Goal: Task Accomplishment & Management: Complete application form

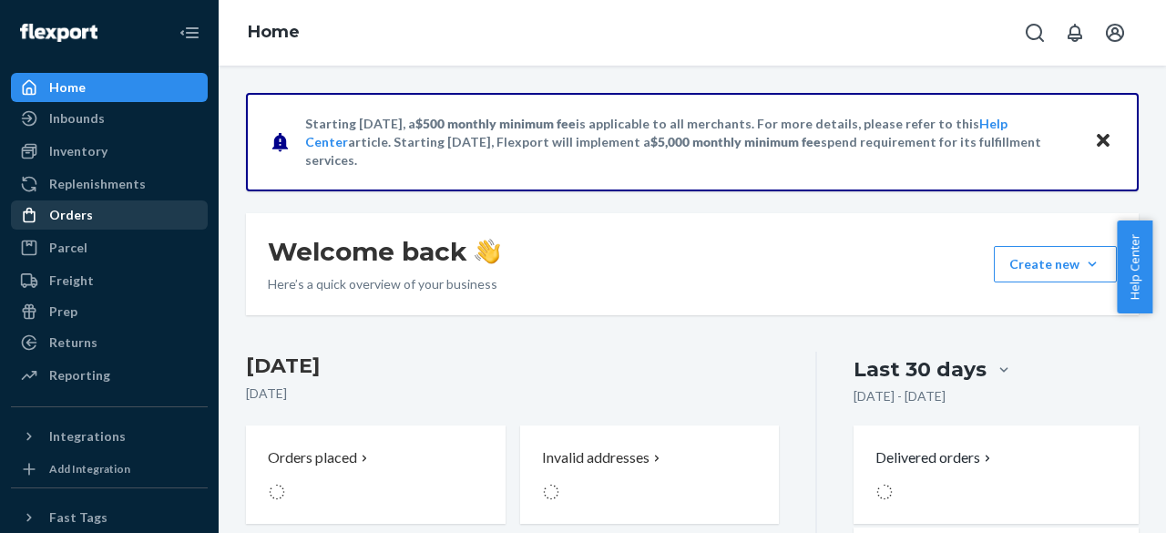
click at [65, 214] on div "Orders" at bounding box center [71, 215] width 44 height 18
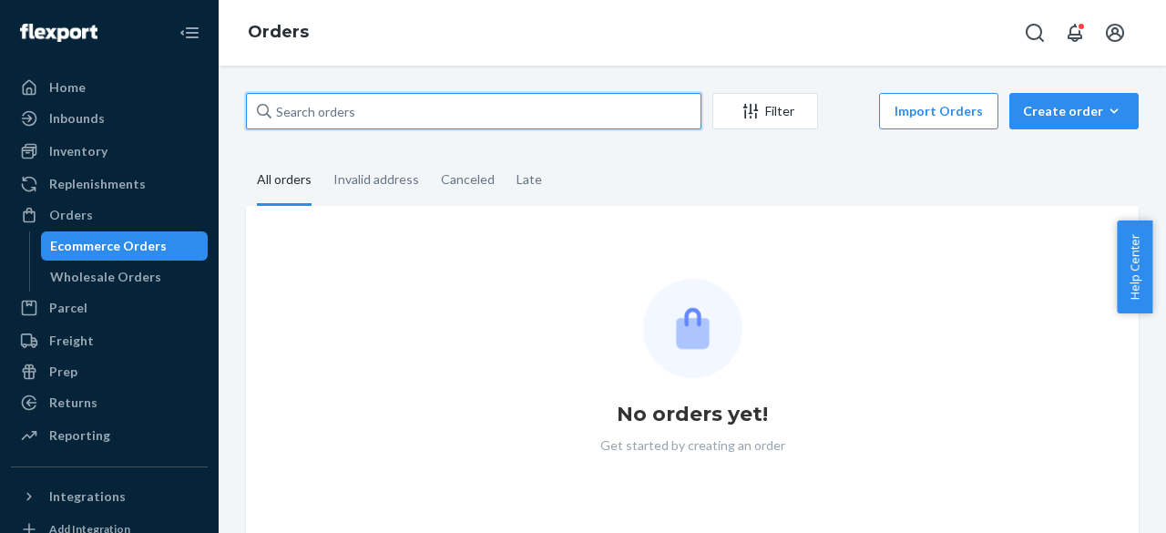
click at [306, 121] on input "text" at bounding box center [473, 111] width 455 height 36
paste input "US2231446"
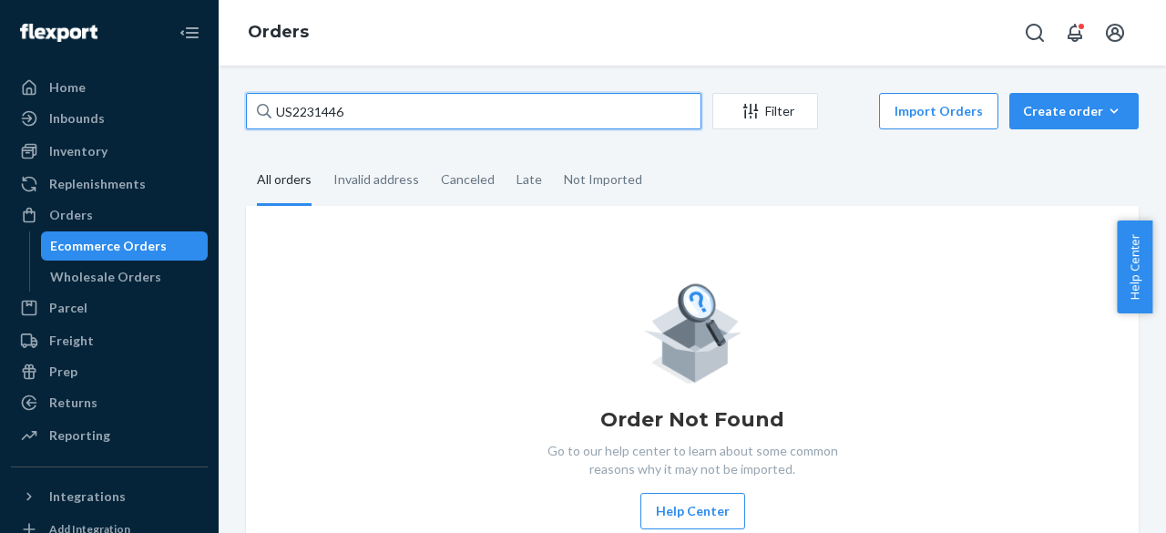
type input "US2231446"
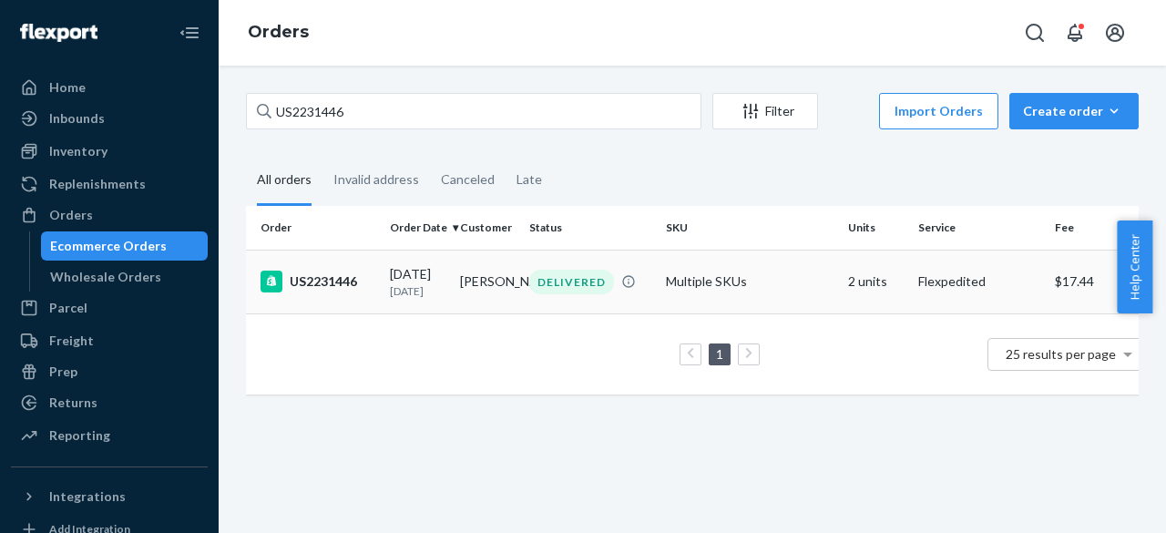
click at [327, 277] on td "US2231446" at bounding box center [314, 282] width 137 height 64
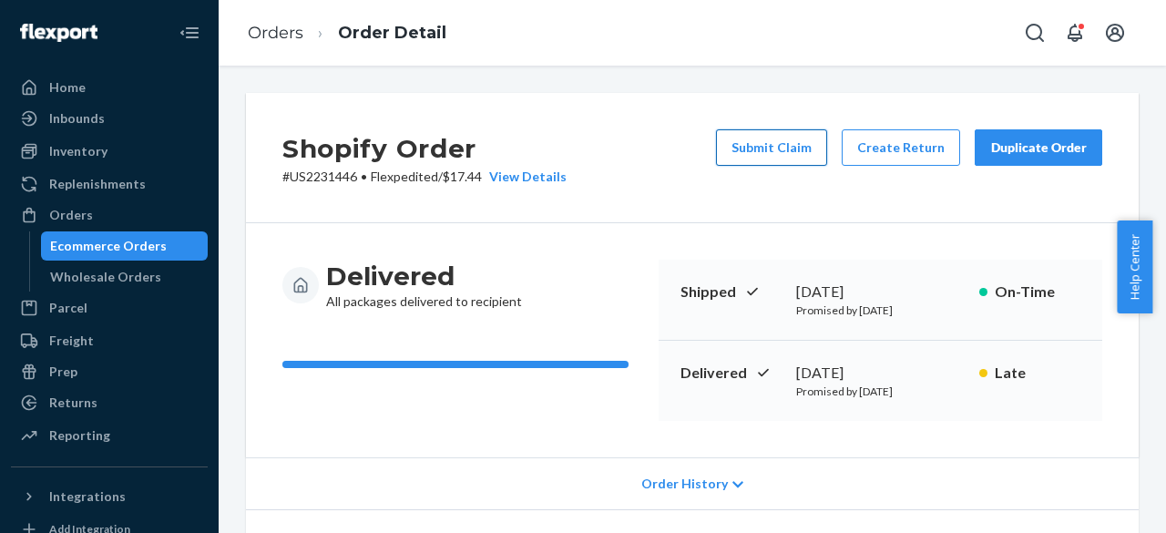
click at [773, 150] on button "Submit Claim" at bounding box center [771, 147] width 111 height 36
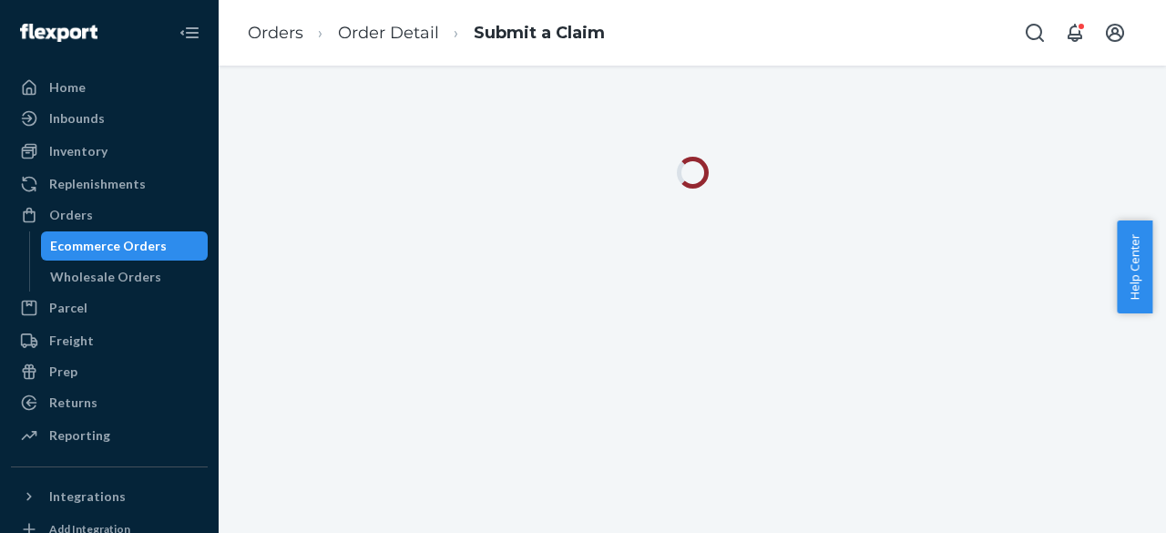
click at [773, 150] on div at bounding box center [692, 299] width 947 height 467
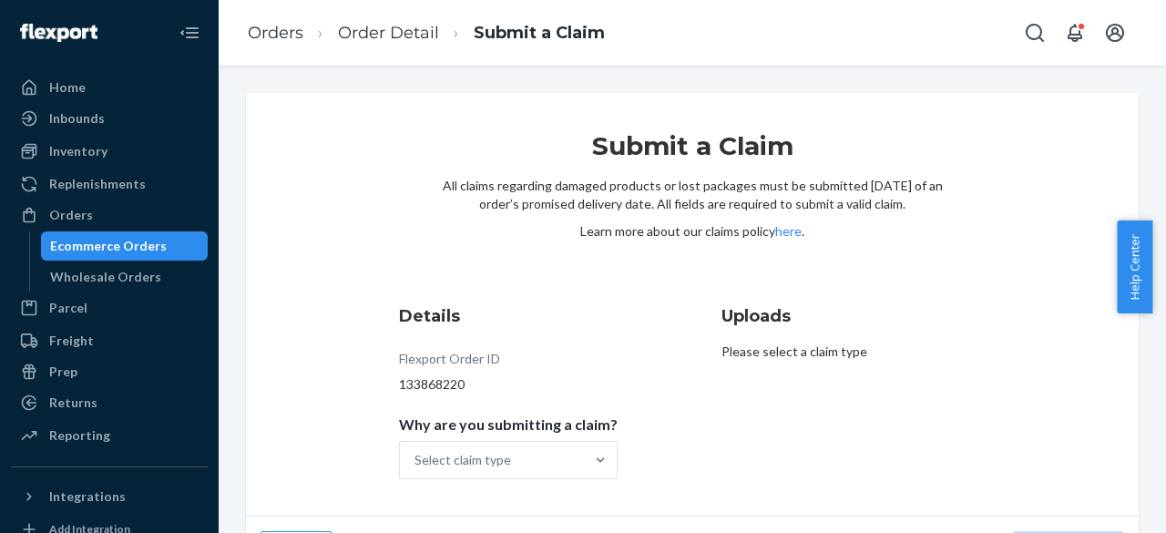
click at [647, 365] on div "Details Flexport Order ID 133868220 Why are you submitting a claim? Select clai…" at bounding box center [531, 391] width 264 height 197
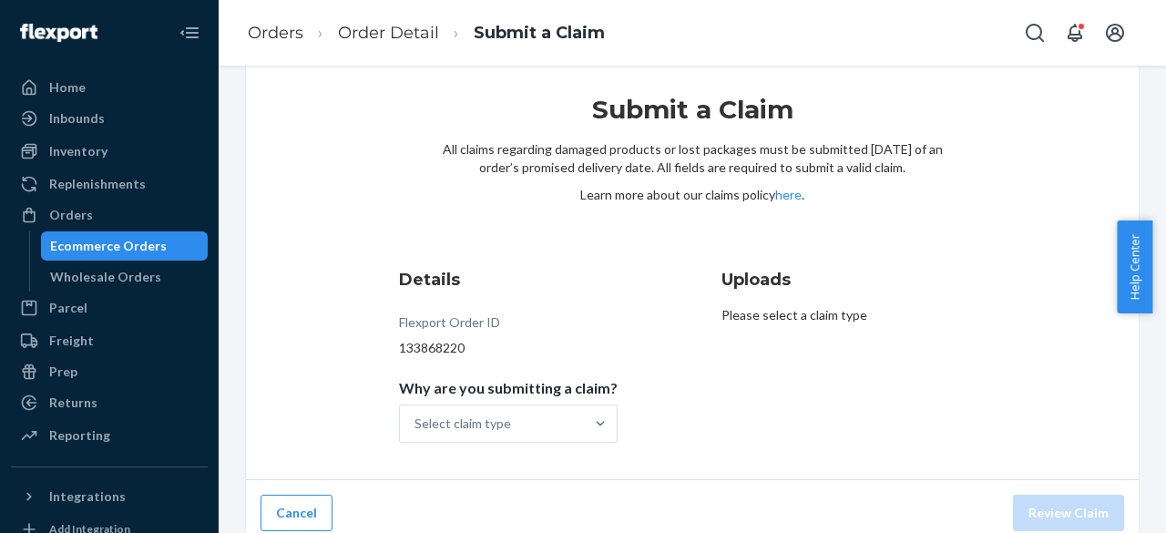
scroll to position [48, 0]
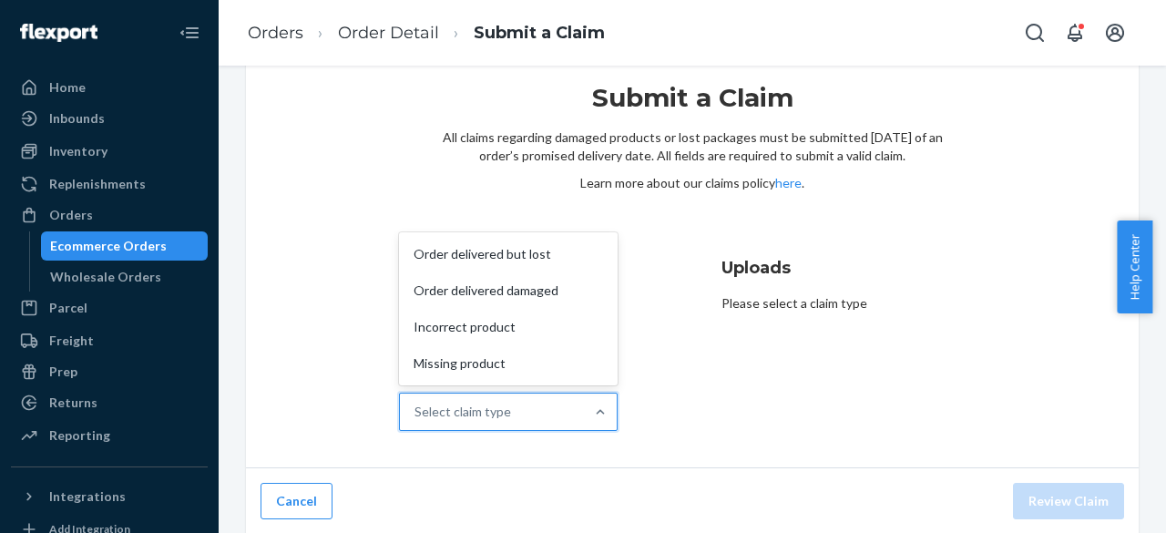
click at [576, 422] on div "Select claim type" at bounding box center [492, 412] width 184 height 36
click at [416, 421] on input "Why are you submitting a claim? option Order delivered but lost focused, 1 of 4…" at bounding box center [415, 412] width 2 height 18
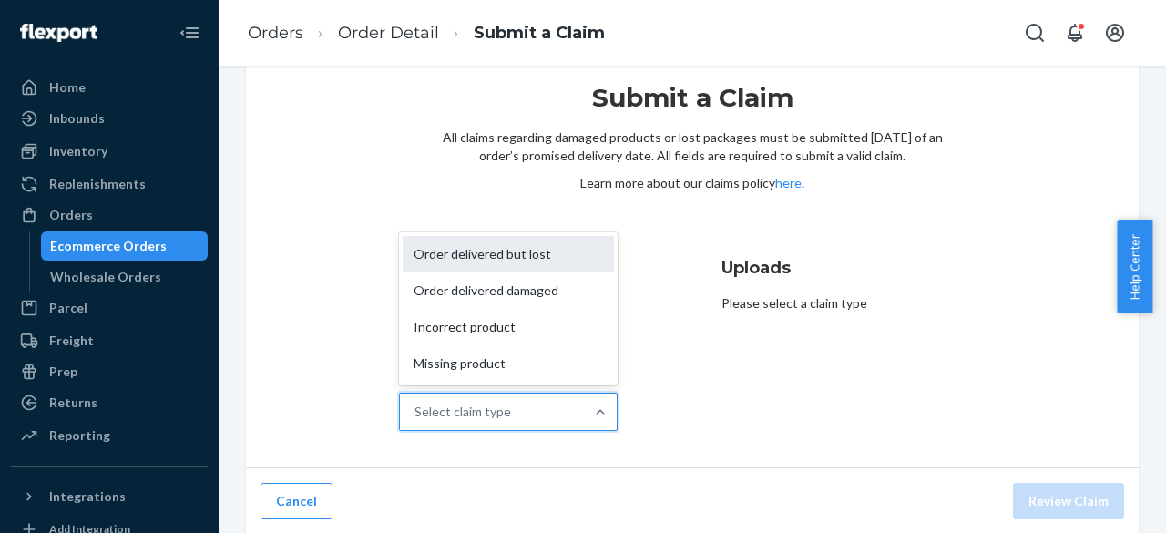
click at [554, 261] on div "Order delivered but lost" at bounding box center [508, 254] width 211 height 36
click at [416, 403] on input "Why are you submitting a claim? option Order delivered but lost focused, 1 of 4…" at bounding box center [415, 412] width 2 height 18
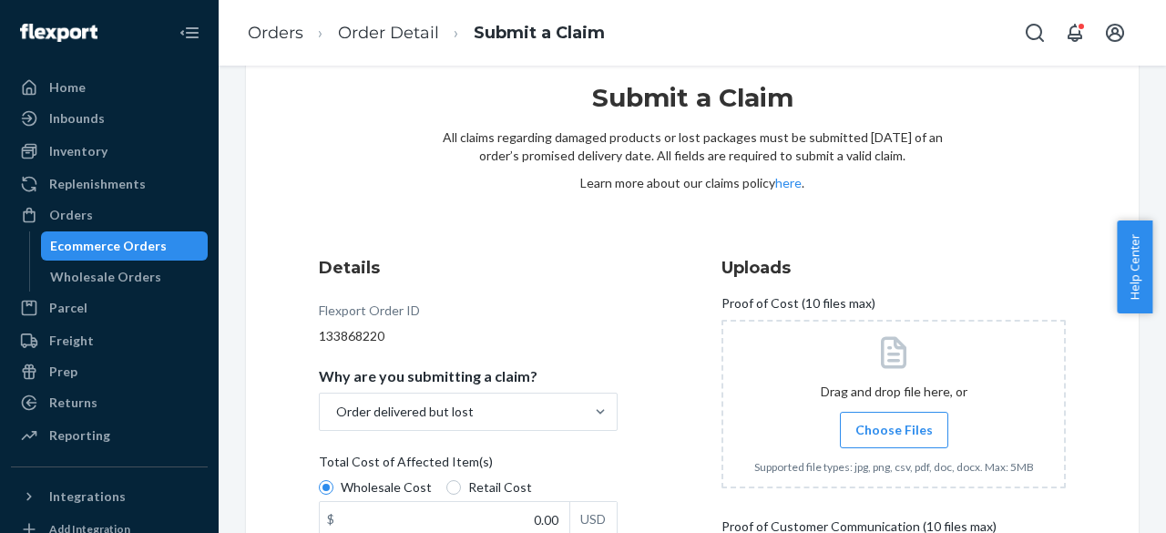
click at [465, 496] on div "Wholesale Cost Retail Cost" at bounding box center [468, 489] width 313 height 23
click at [333, 495] on input "Wholesale Cost" at bounding box center [326, 487] width 15 height 15
click at [455, 490] on input "Retail Cost" at bounding box center [453, 487] width 15 height 15
radio input "true"
radio input "false"
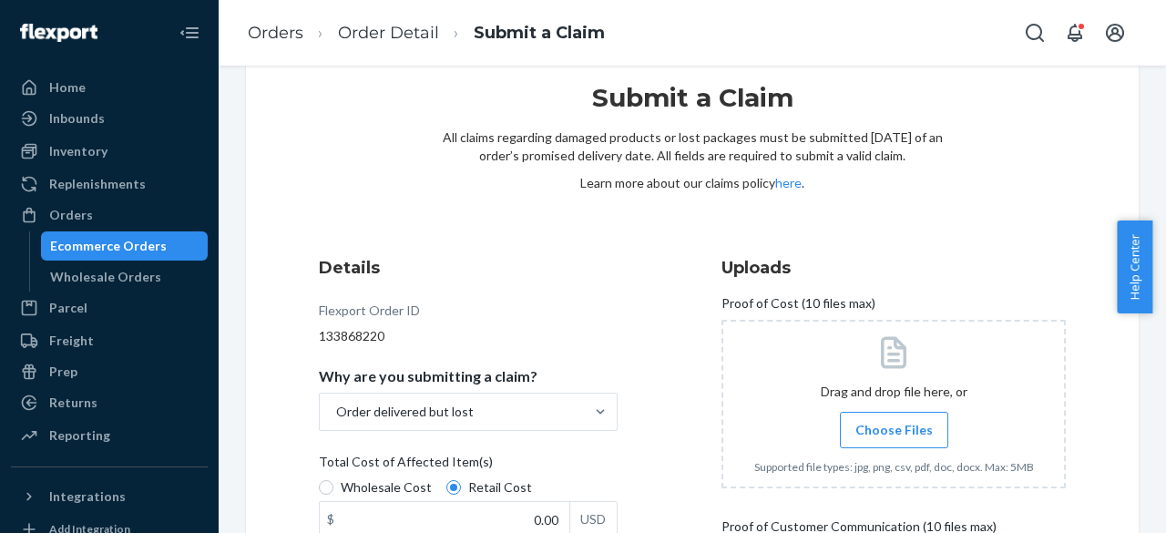
click at [662, 254] on div "Submit a Claim All claims regarding damaged products or lost packages must be s…" at bounding box center [692, 168] width 501 height 175
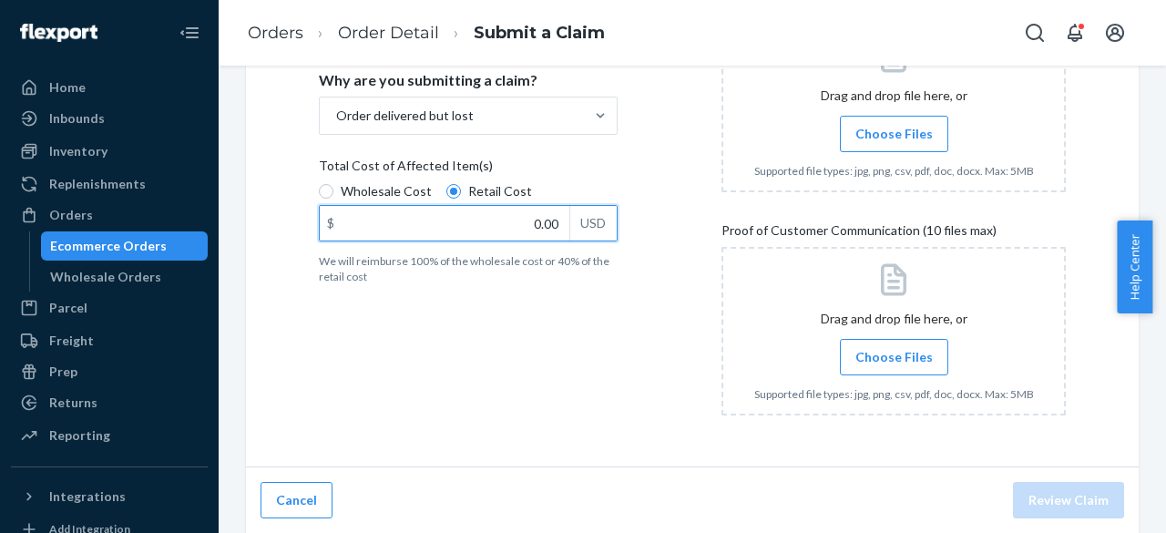
click at [497, 218] on input "0.00" at bounding box center [445, 223] width 250 height 35
type input "173.33"
click at [863, 136] on span "Choose Files" at bounding box center [893, 134] width 77 height 18
click at [894, 136] on input "Choose Files" at bounding box center [894, 134] width 1 height 20
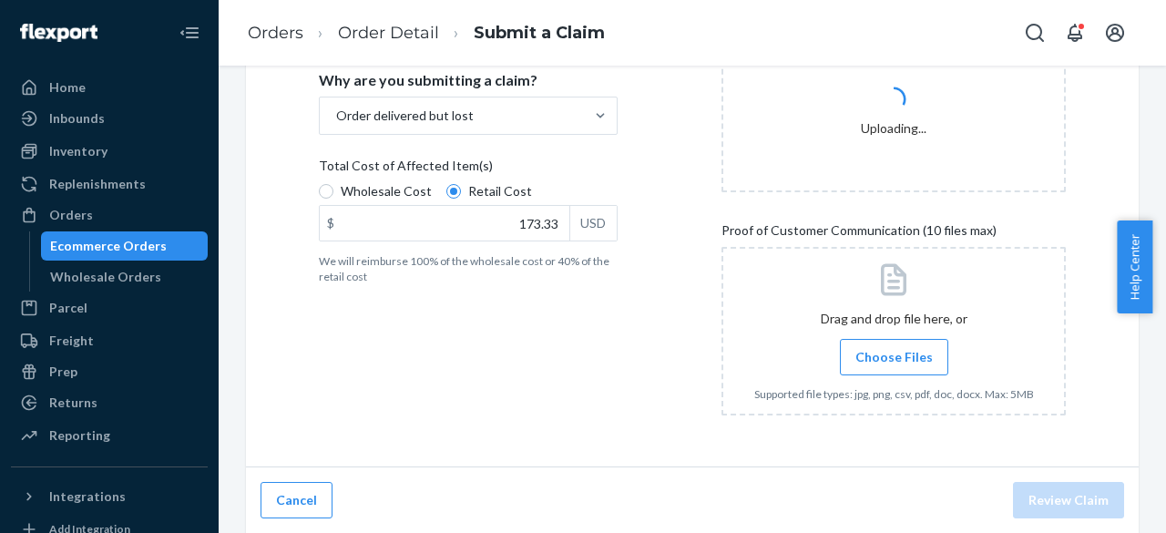
click at [869, 354] on span "Choose Files" at bounding box center [893, 357] width 77 height 18
click at [894, 354] on input "Choose Files" at bounding box center [894, 357] width 1 height 20
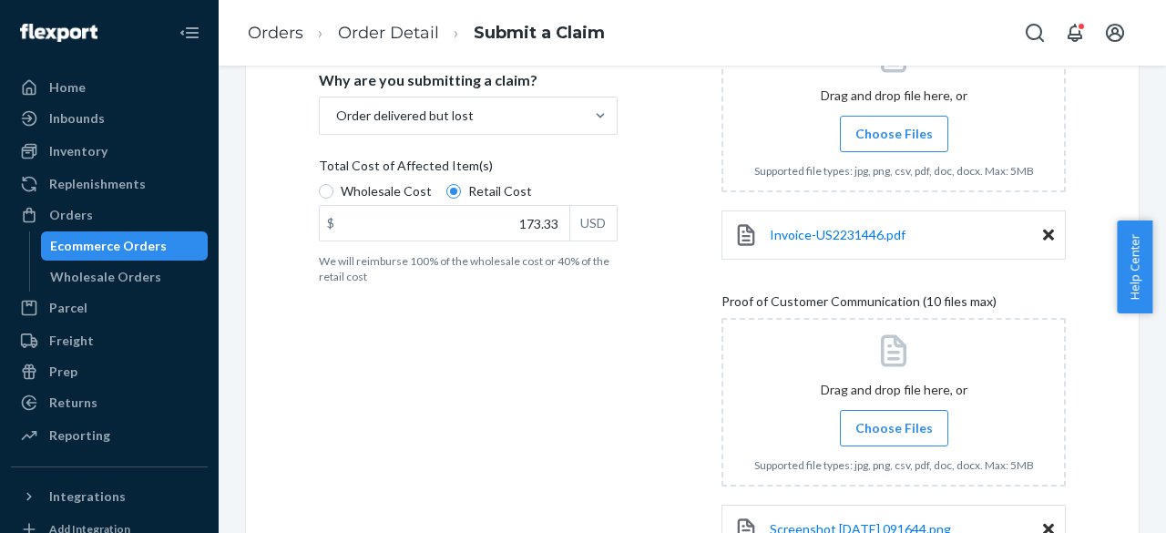
scroll to position [485, 0]
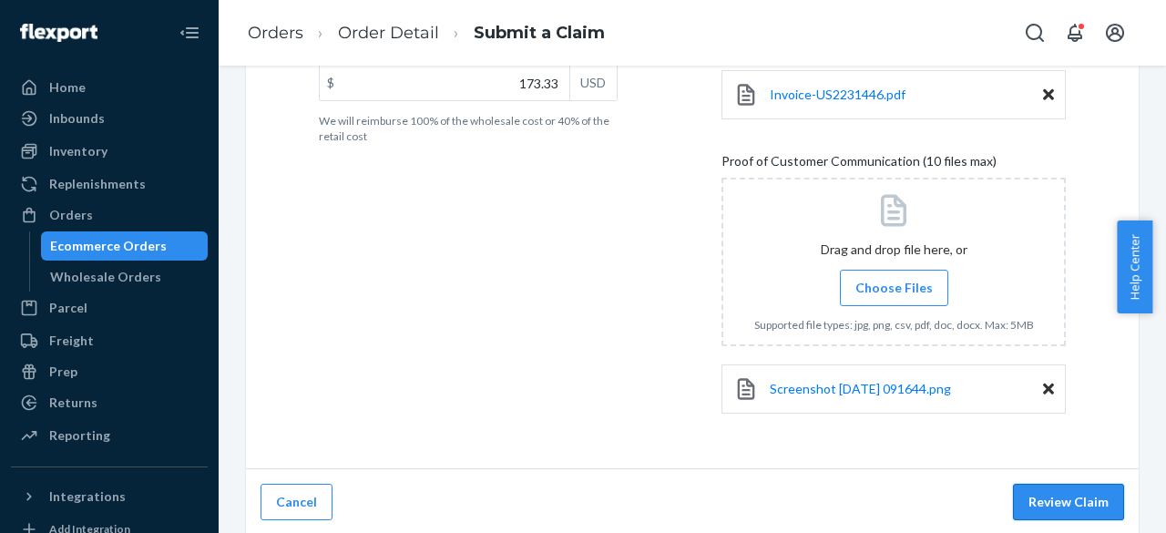
click at [1081, 496] on button "Review Claim" at bounding box center [1068, 502] width 111 height 36
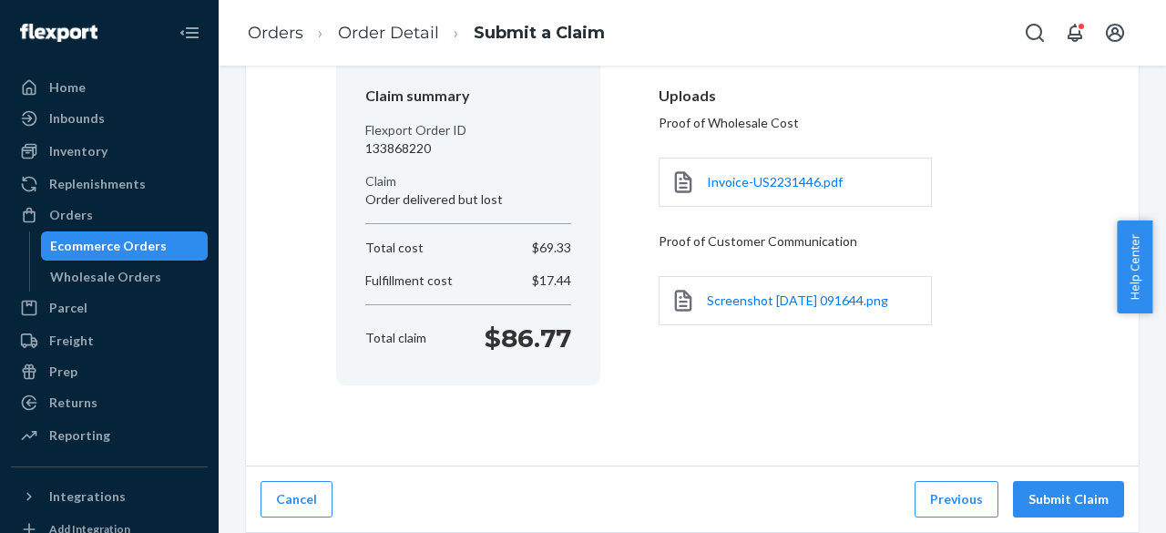
scroll to position [162, 0]
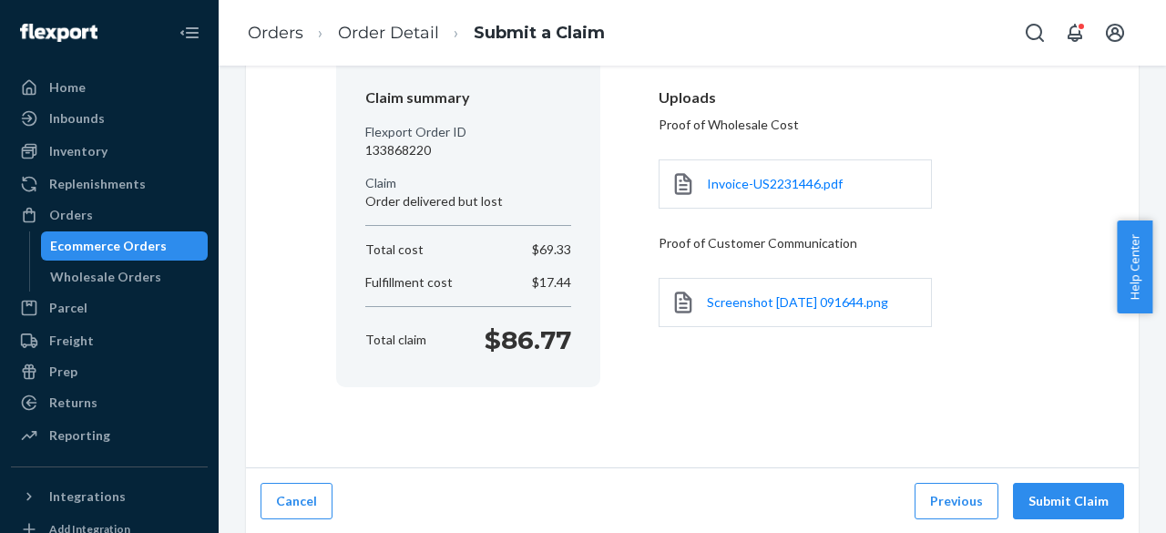
click at [1081, 496] on button "Submit Claim" at bounding box center [1068, 501] width 111 height 36
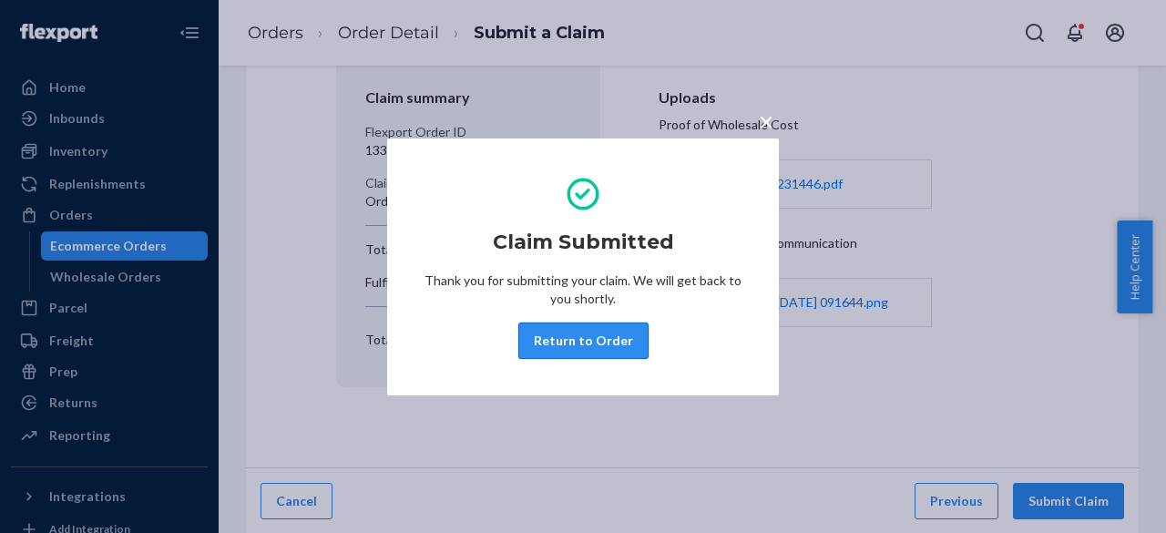
click at [574, 343] on button "Return to Order" at bounding box center [583, 340] width 130 height 36
